Goal: Find specific page/section: Find specific page/section

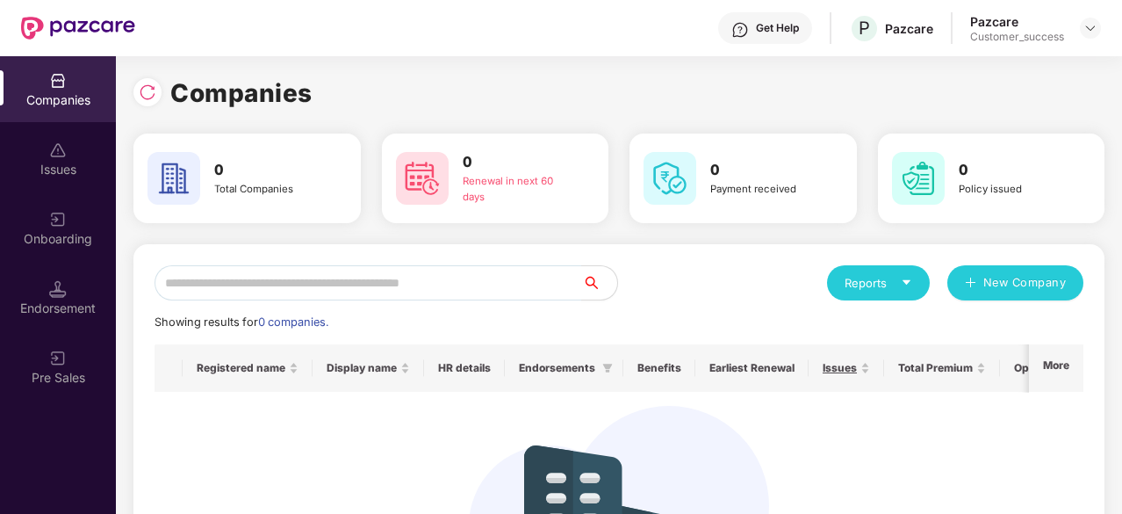
click at [49, 243] on div "Onboarding" at bounding box center [58, 239] width 116 height 18
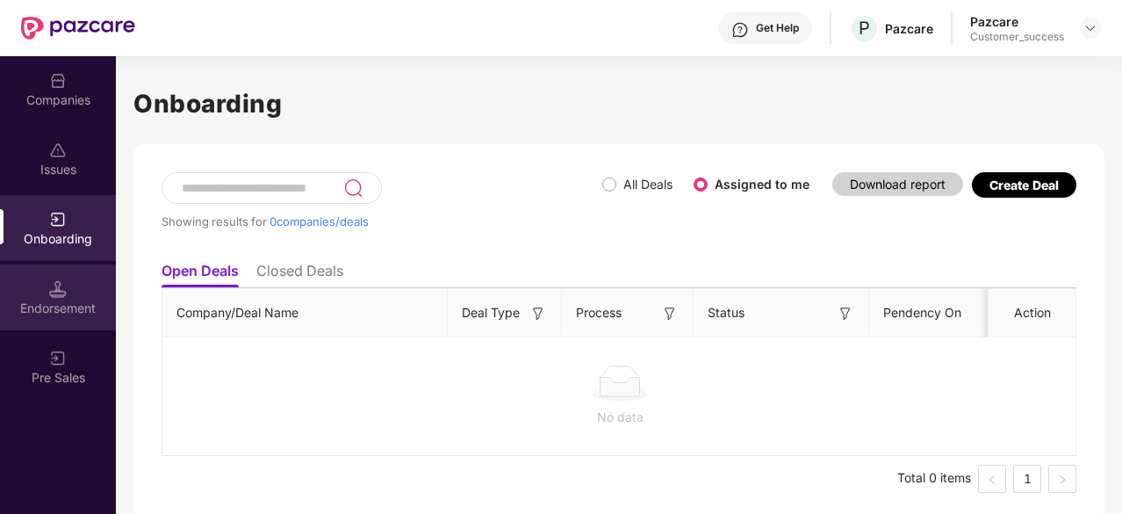
click at [67, 309] on div "Endorsement" at bounding box center [58, 308] width 116 height 18
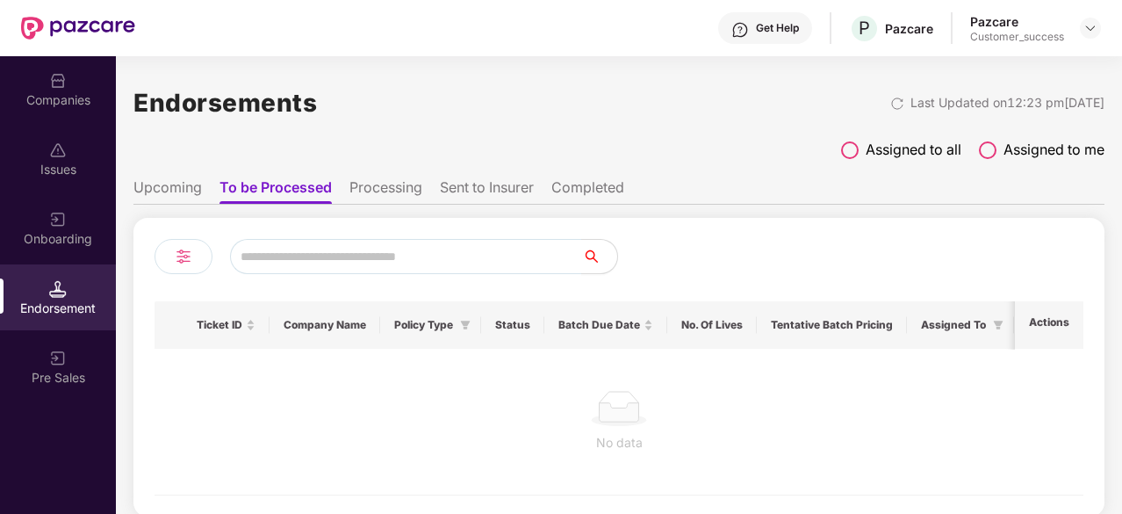
click at [853, 154] on span at bounding box center [850, 150] width 18 height 18
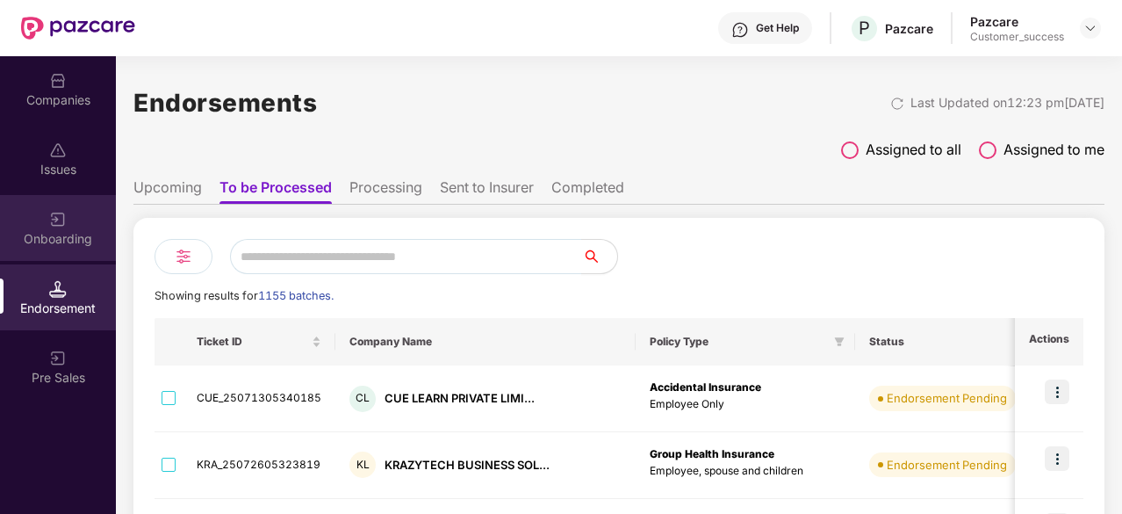
click at [58, 217] on img at bounding box center [58, 220] width 18 height 18
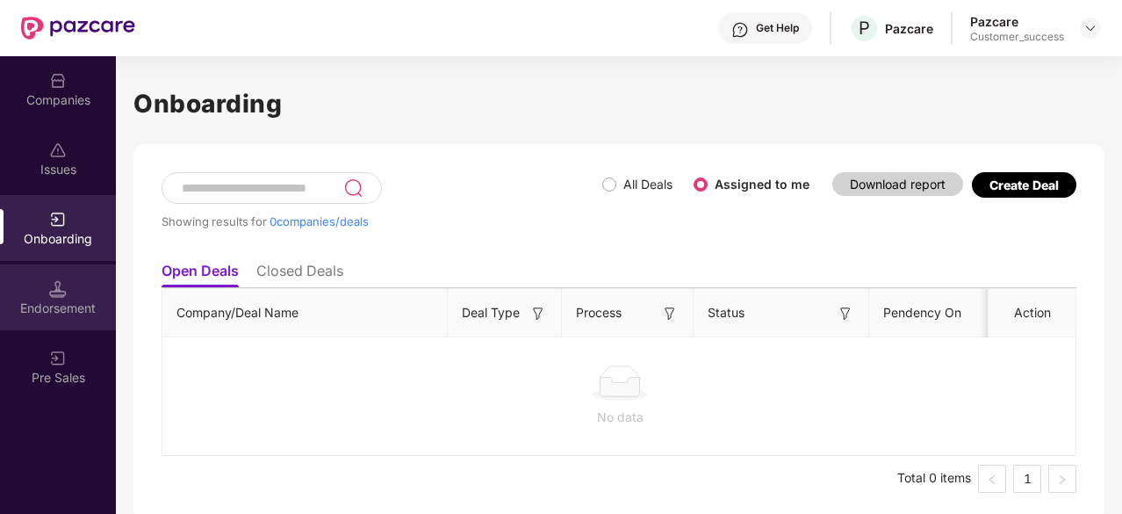
click at [74, 282] on div "Endorsement" at bounding box center [58, 297] width 116 height 66
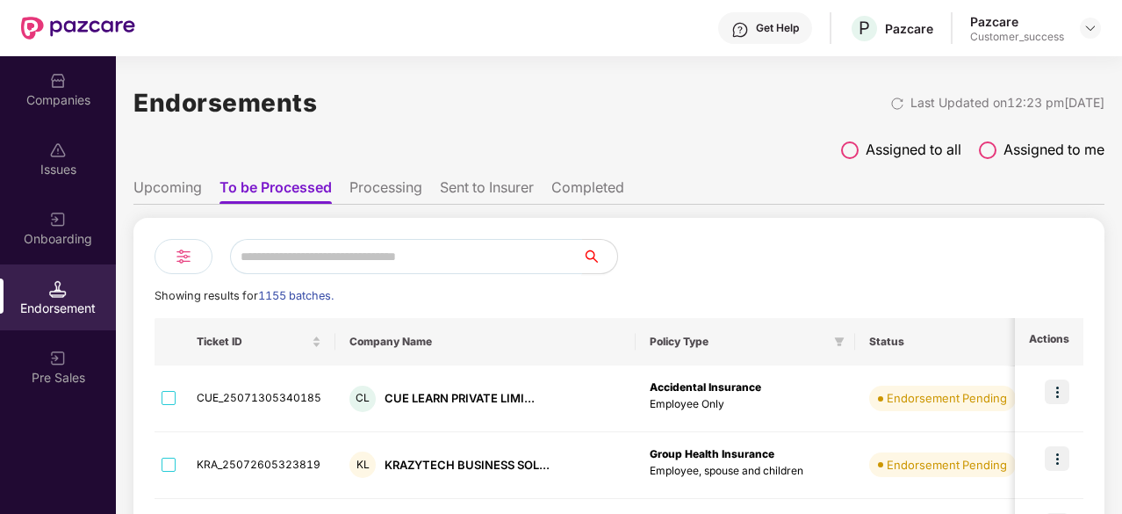
click at [416, 252] on input "text" at bounding box center [406, 256] width 352 height 35
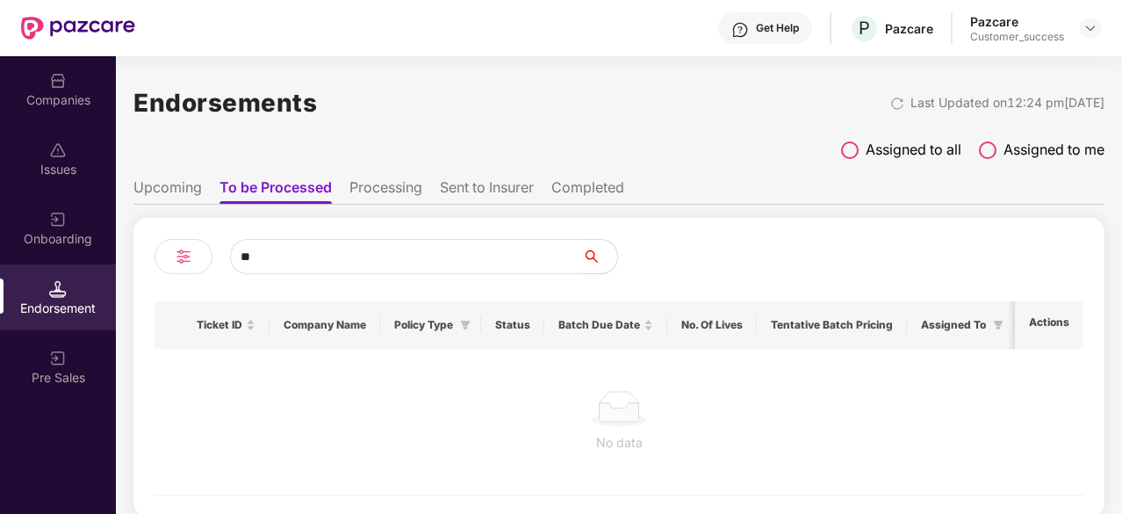
type input "*"
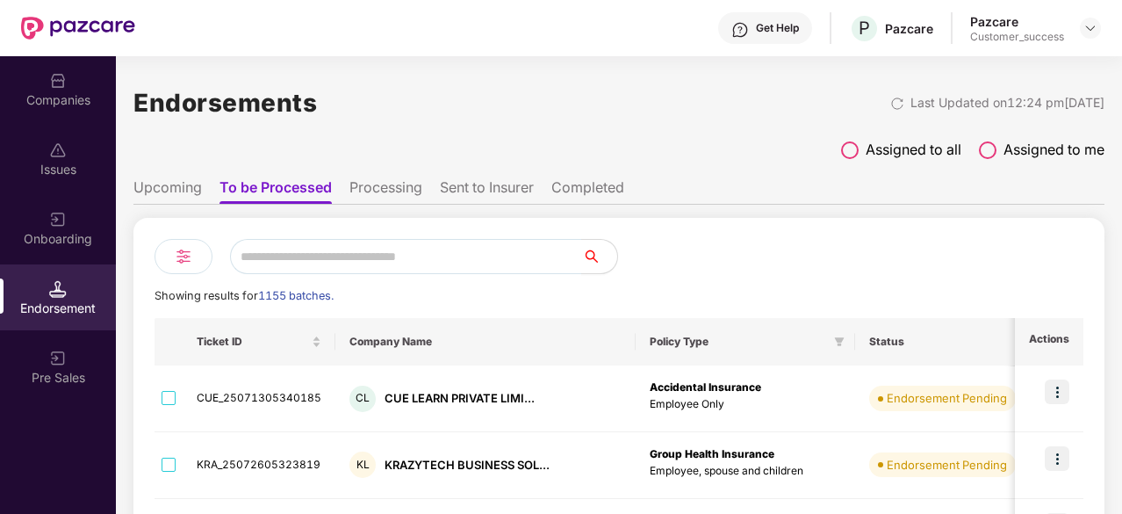
click at [732, 260] on div at bounding box center [851, 256] width 464 height 35
click at [63, 215] on img at bounding box center [58, 220] width 18 height 18
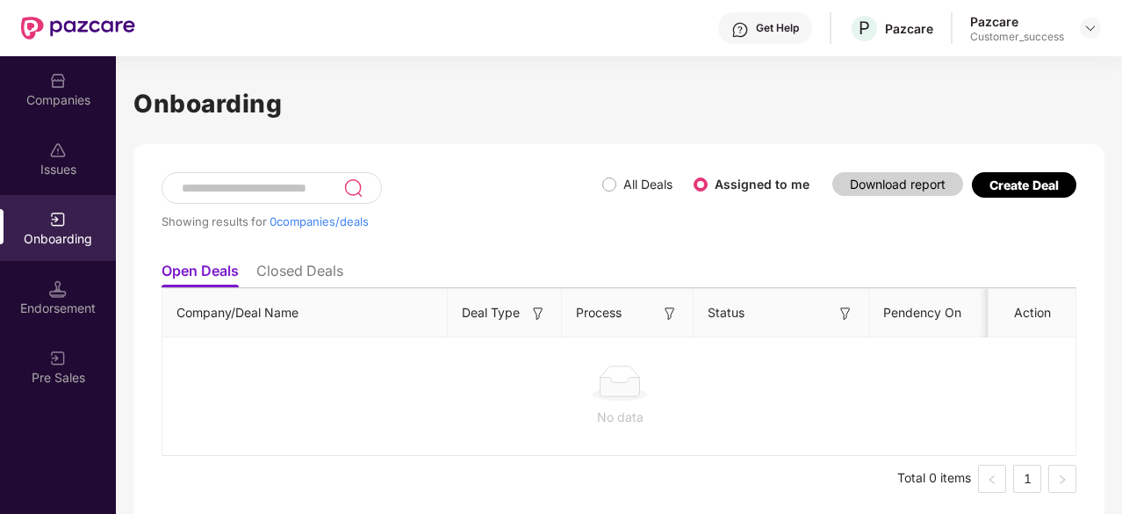
click at [629, 184] on label "All Deals" at bounding box center [647, 183] width 49 height 15
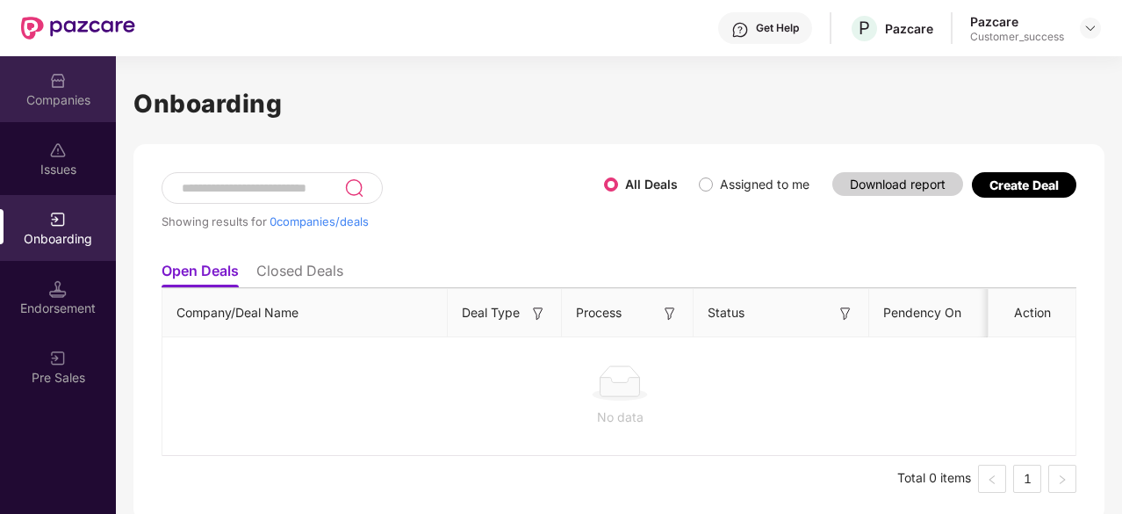
click at [53, 111] on div "Companies" at bounding box center [58, 89] width 116 height 66
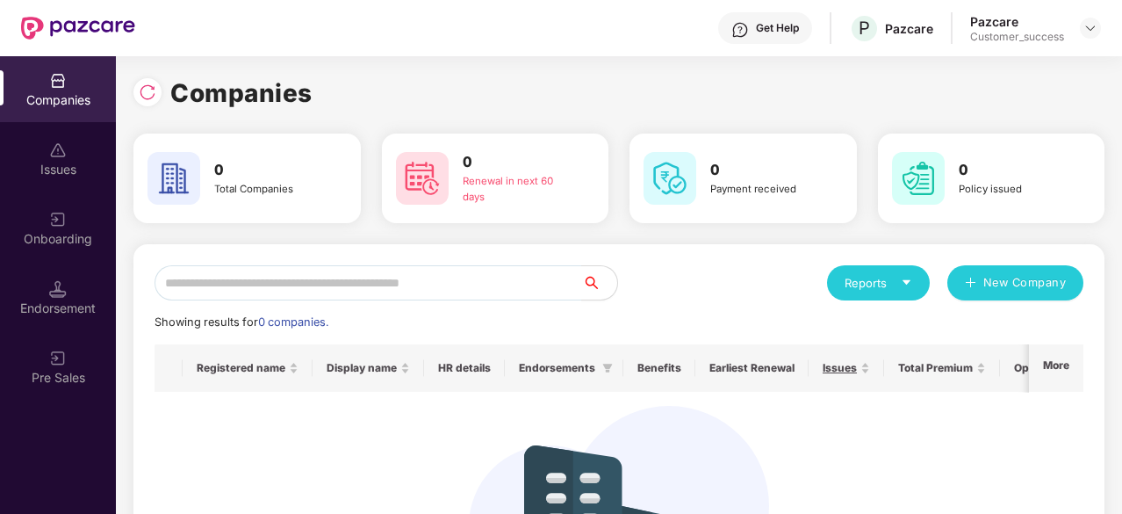
click at [892, 286] on div "Reports" at bounding box center [879, 283] width 68 height 18
click at [764, 317] on div "Showing results for 0 companies." at bounding box center [619, 322] width 929 height 18
